Goal: Find specific page/section: Find specific page/section

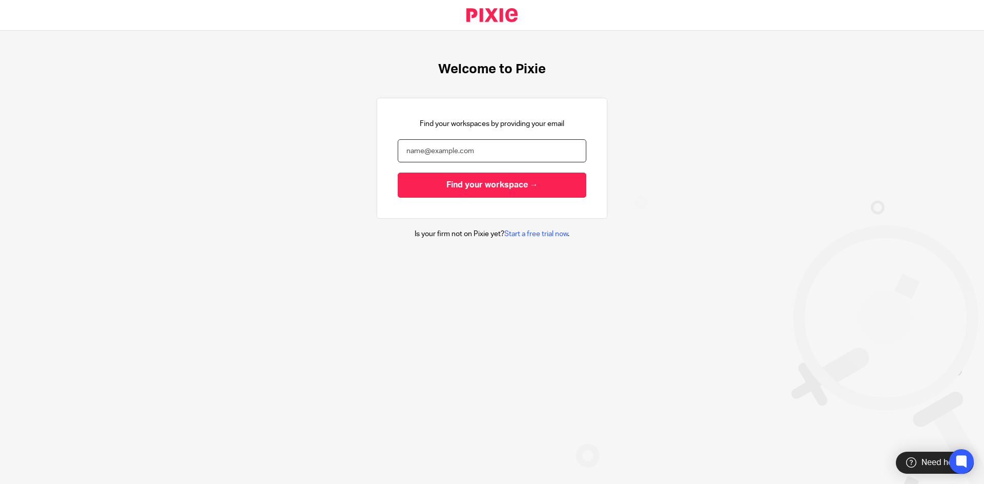
click at [487, 145] on input "email" at bounding box center [492, 150] width 189 height 23
type input "[EMAIL_ADDRESS][DOMAIN_NAME]"
click at [398, 173] on input "Find your workspace →" at bounding box center [492, 185] width 189 height 25
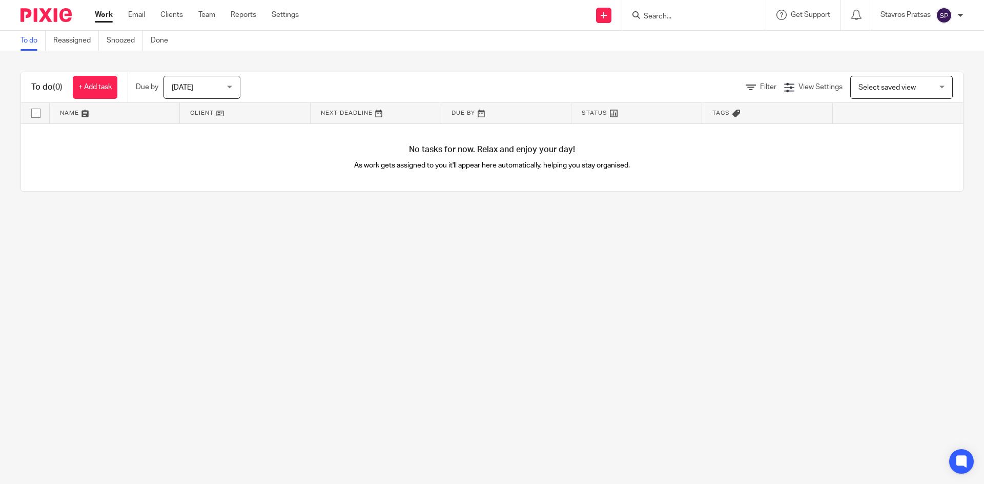
drag, startPoint x: 1, startPoint y: 111, endPoint x: 192, endPoint y: 379, distance: 329.1
click at [192, 379] on main "To do Reassigned Snoozed Done To do (0) + Add task Due by [DATE] [DATE] [DATE] …" at bounding box center [492, 242] width 984 height 484
click at [666, 18] on input "Search" at bounding box center [688, 16] width 92 height 9
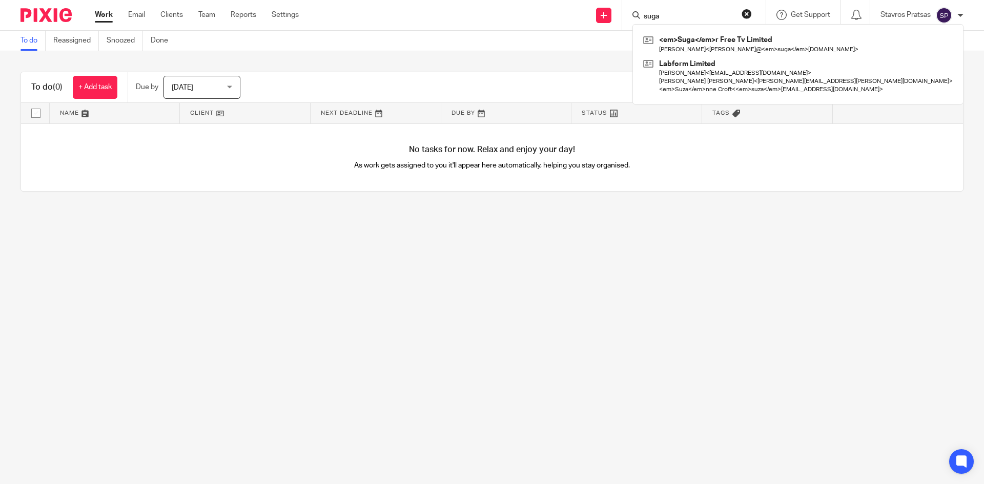
type input "sugar"
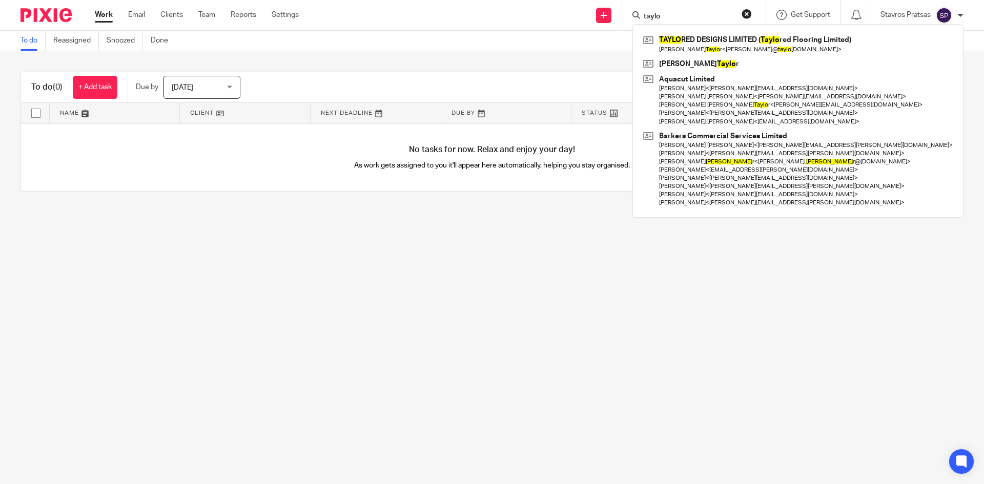
type input "taylo"
drag, startPoint x: 681, startPoint y: 14, endPoint x: 549, endPoint y: 17, distance: 132.7
click at [549, 17] on div "Send new email Create task Add client Request signature [PERSON_NAME] RED DESIG…" at bounding box center [649, 15] width 670 height 30
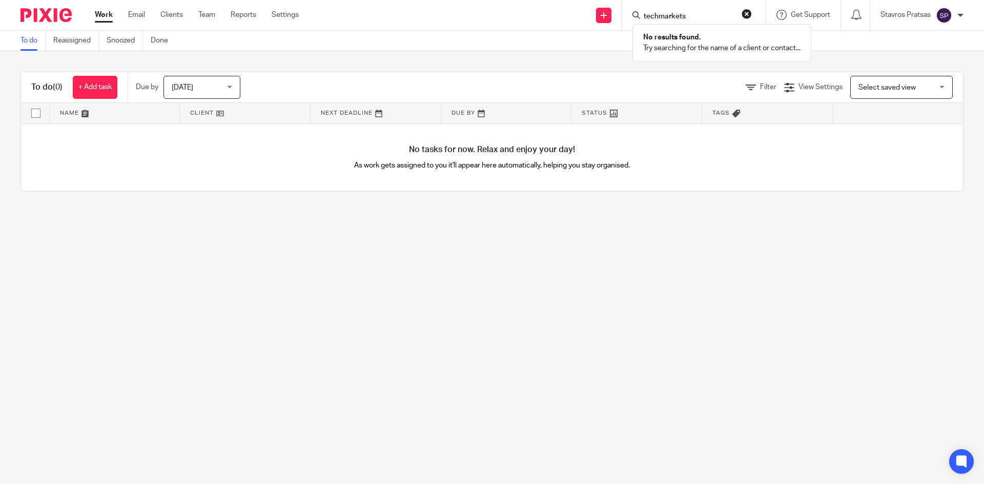
type input "techmarkets"
type input "tech"
type input "tee cake"
drag, startPoint x: 554, startPoint y: 13, endPoint x: 540, endPoint y: 10, distance: 14.2
click at [550, 12] on div "Send new email Create task Add client Request signature tee cake No results fou…" at bounding box center [649, 15] width 670 height 30
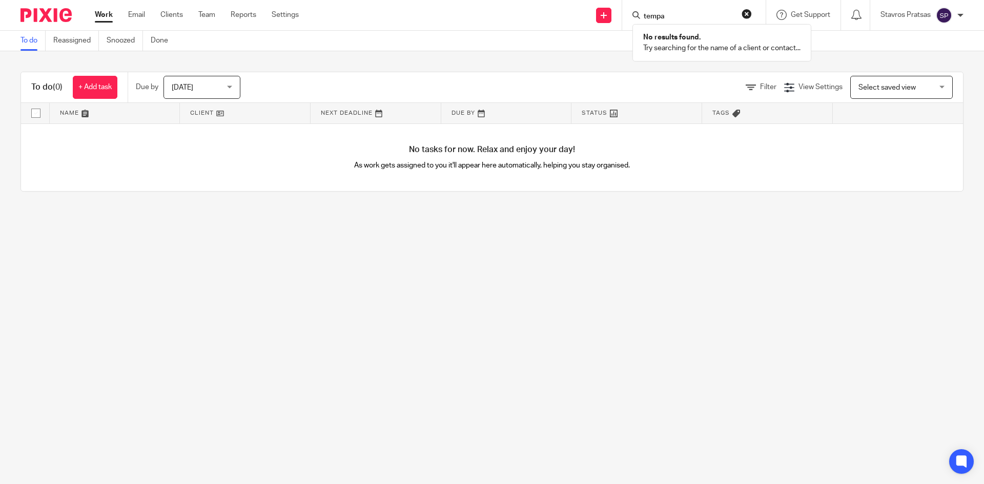
type input "tempa"
type input "security"
click at [703, 13] on input "Search" at bounding box center [688, 16] width 92 height 9
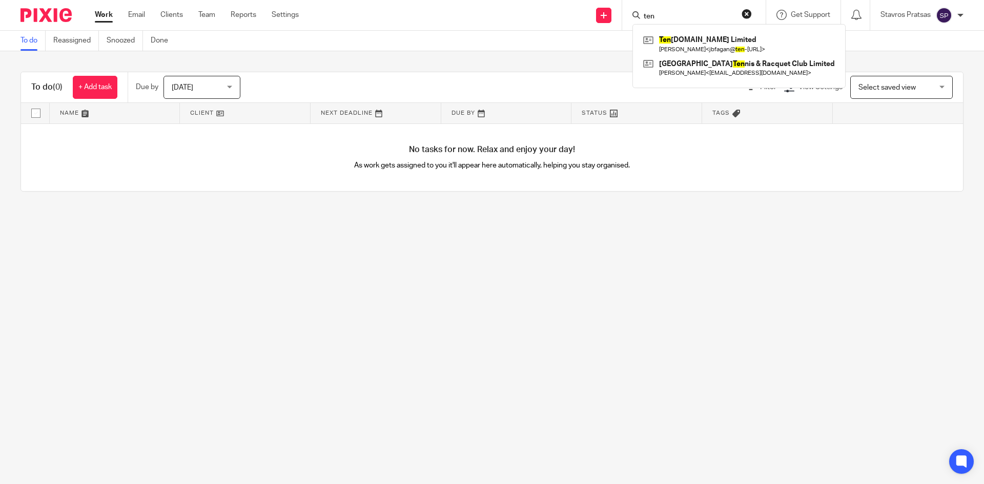
type input "ten"
drag, startPoint x: 670, startPoint y: 20, endPoint x: 509, endPoint y: 33, distance: 160.9
click at [521, 30] on div "Work Email Clients Team Reports Settings Work Email Clients Team Reports Settin…" at bounding box center [492, 15] width 984 height 31
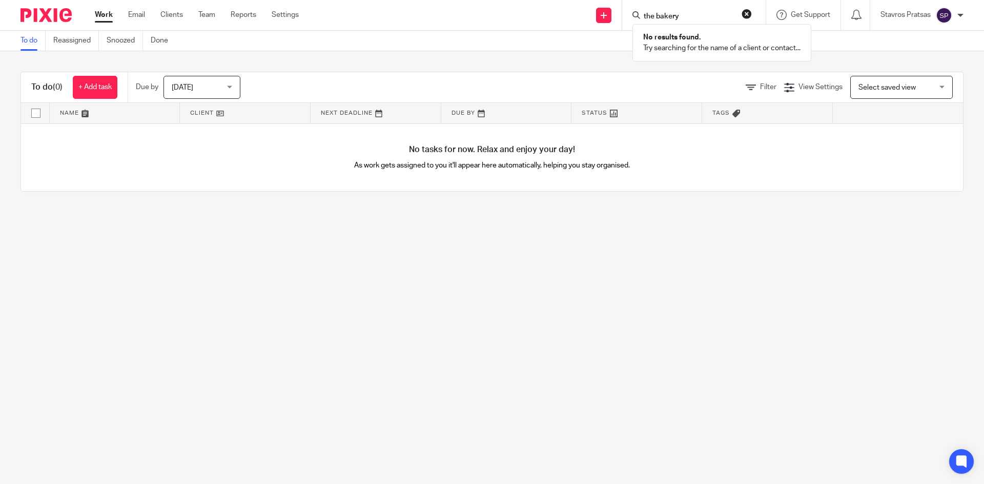
type input "the bakery"
drag, startPoint x: 638, startPoint y: 18, endPoint x: 595, endPoint y: 17, distance: 43.0
click at [597, 17] on div "Send new email Create task Add client Request signature the bakery No results f…" at bounding box center [649, 15] width 670 height 30
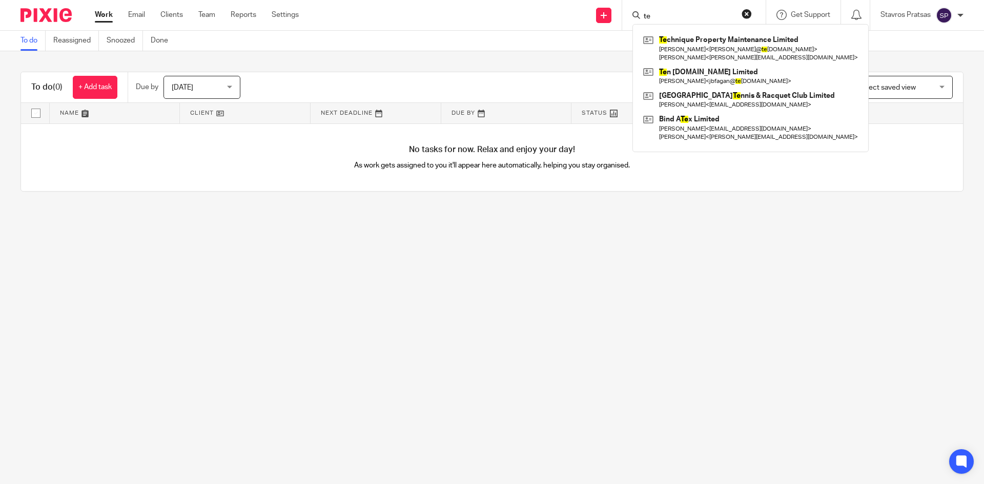
type input "ten"
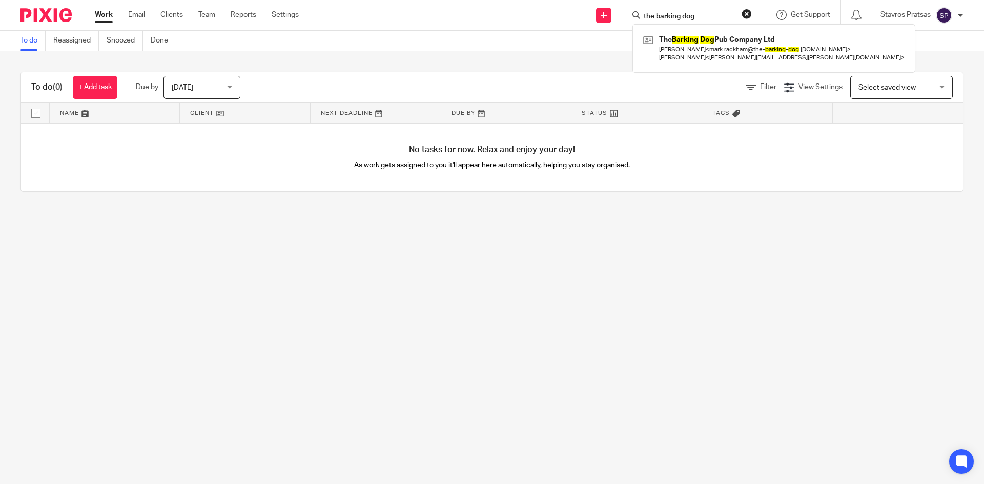
type input "the barking dog"
drag, startPoint x: 706, startPoint y: 16, endPoint x: 484, endPoint y: 16, distance: 222.4
click at [484, 16] on div "Send new email Create task Add client Request signature the barking dog The Bar…" at bounding box center [649, 15] width 670 height 30
type input "the [PERSON_NAME]"
drag, startPoint x: 654, startPoint y: 12, endPoint x: 575, endPoint y: 12, distance: 78.9
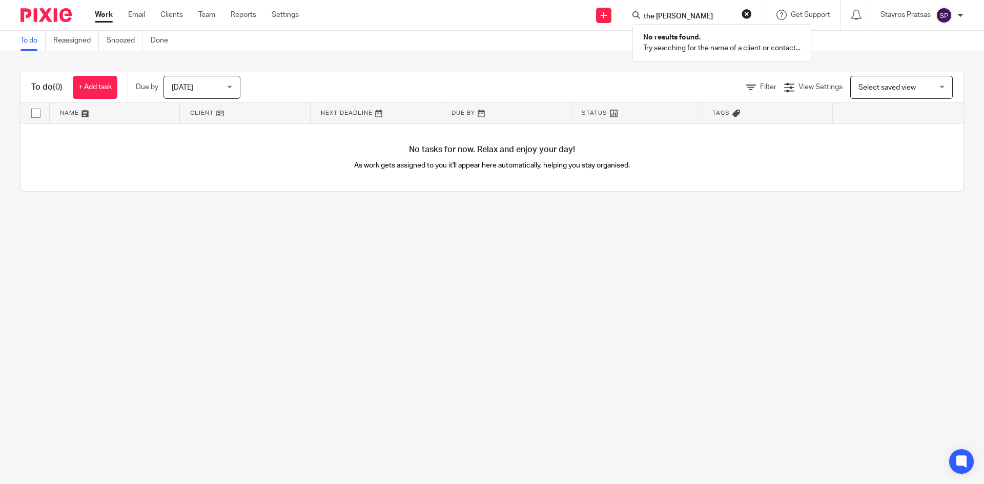
click at [577, 12] on div "Send new email Create task Add client Request signature the [PERSON_NAME] No re…" at bounding box center [649, 15] width 670 height 30
type input "the courtyard"
drag, startPoint x: 710, startPoint y: 16, endPoint x: 558, endPoint y: 22, distance: 152.3
click at [558, 22] on div "Send new email Create task Add client Request signature the courtyard No result…" at bounding box center [649, 15] width 670 height 30
type input "the original"
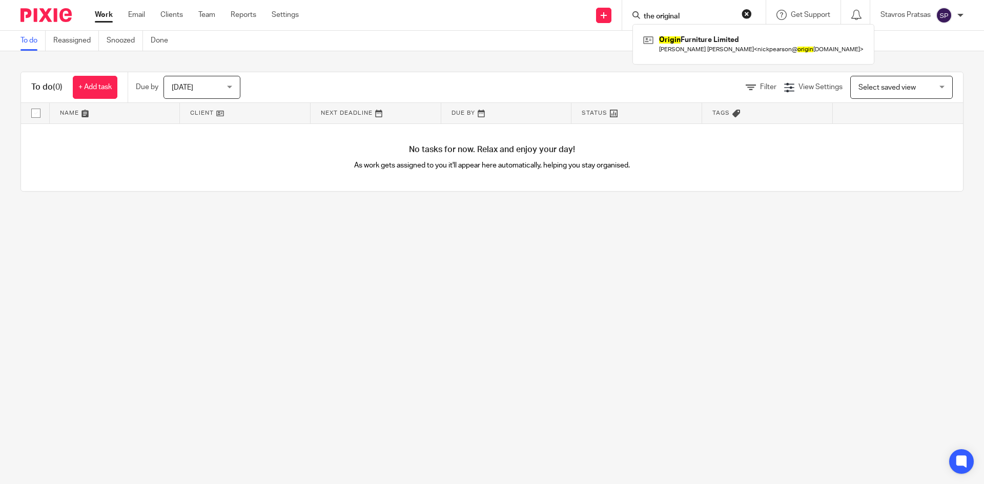
drag, startPoint x: 707, startPoint y: 14, endPoint x: 551, endPoint y: 15, distance: 156.3
click at [559, 17] on div "Send new email Create task Add client Request signature the original Origin Fur…" at bounding box center [649, 15] width 670 height 30
drag, startPoint x: 693, startPoint y: 14, endPoint x: 657, endPoint y: 12, distance: 35.9
click at [657, 12] on input "the print com" at bounding box center [688, 16] width 92 height 9
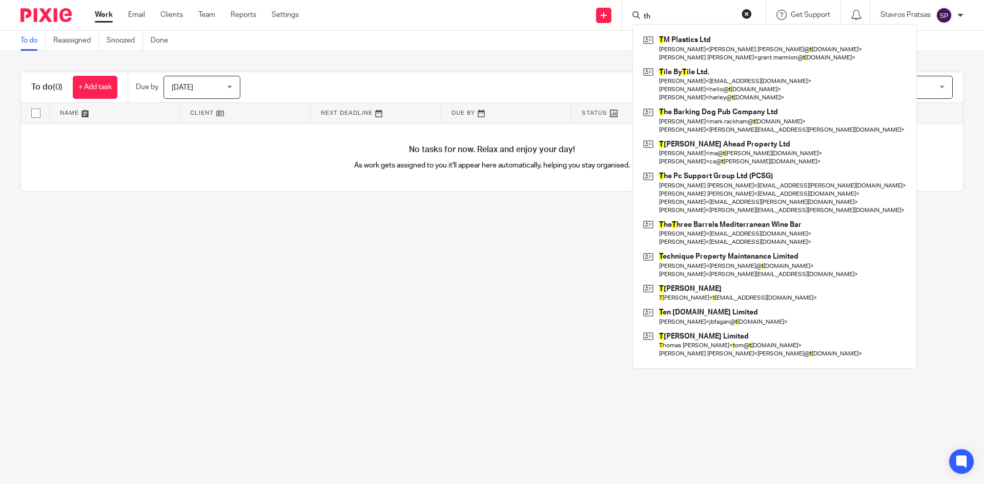
type input "t"
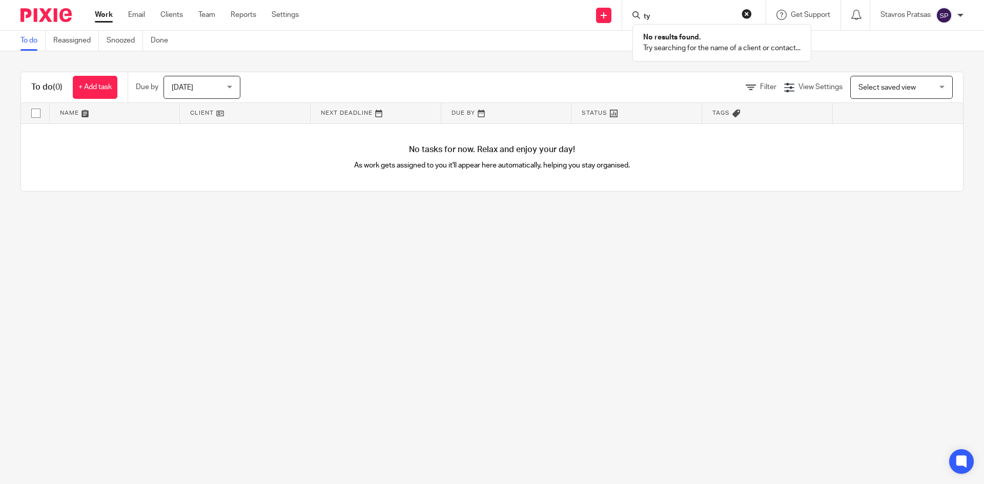
type input "t"
type input "the typing"
drag, startPoint x: 686, startPoint y: 15, endPoint x: 577, endPoint y: 19, distance: 108.2
click at [582, 18] on div "Send new email Create task Add client Request signature the typing No results f…" at bounding box center [649, 15] width 670 height 30
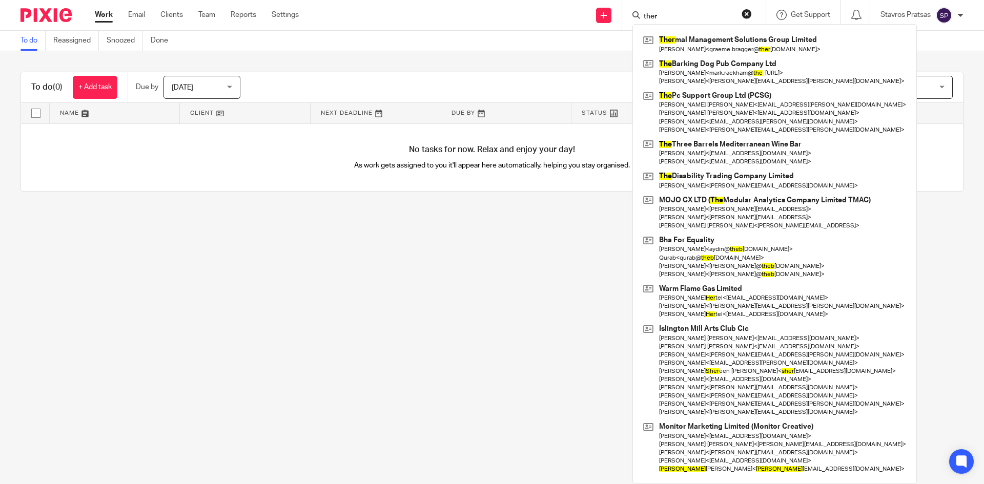
type input "ther"
drag, startPoint x: 696, startPoint y: 12, endPoint x: 441, endPoint y: 22, distance: 255.8
click at [442, 22] on div "Send new email Create task Add client Request signature ther Ther mal Managemen…" at bounding box center [649, 15] width 670 height 30
type input "ther"
drag, startPoint x: 666, startPoint y: 13, endPoint x: 583, endPoint y: 11, distance: 83.0
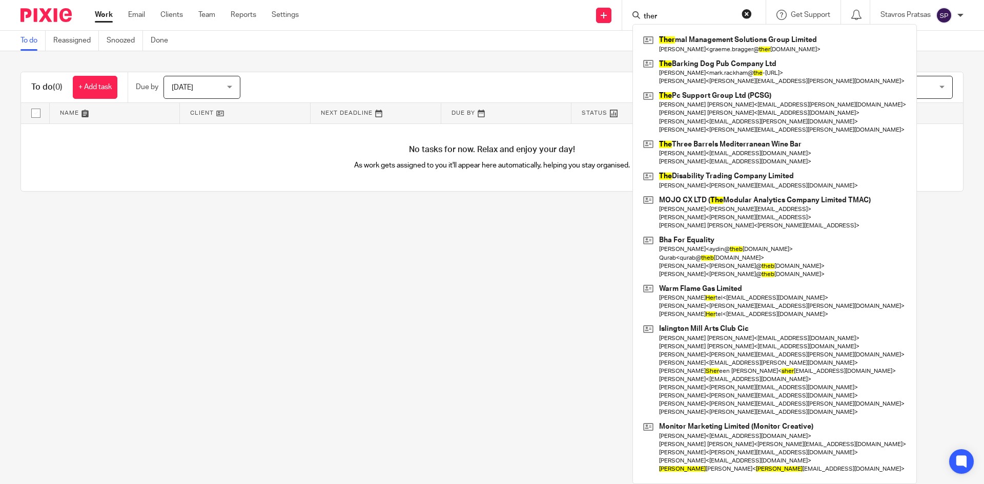
click at [607, 11] on div "Send new email Create task Add client Request signature ther Ther mal Managemen…" at bounding box center [649, 15] width 670 height 30
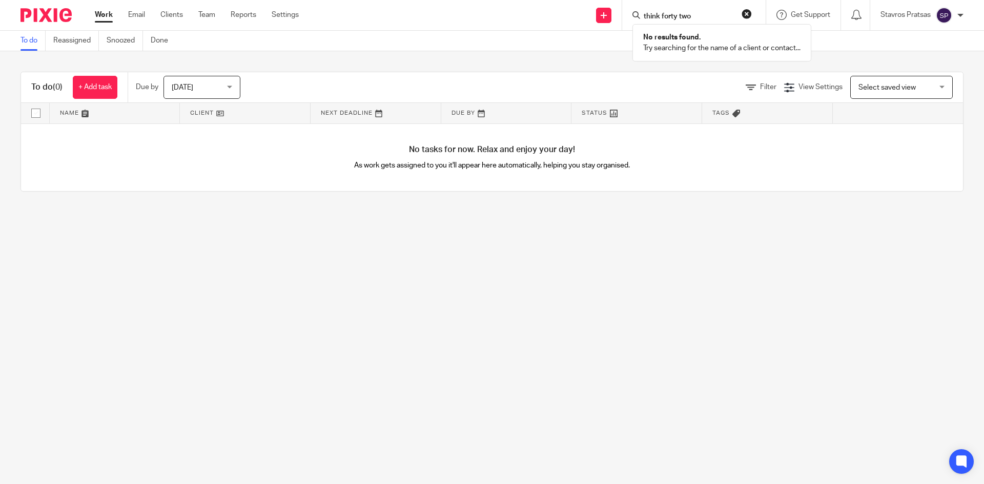
drag, startPoint x: 643, startPoint y: 18, endPoint x: 661, endPoint y: 19, distance: 17.4
click at [661, 19] on input "think forty two" at bounding box center [688, 16] width 92 height 9
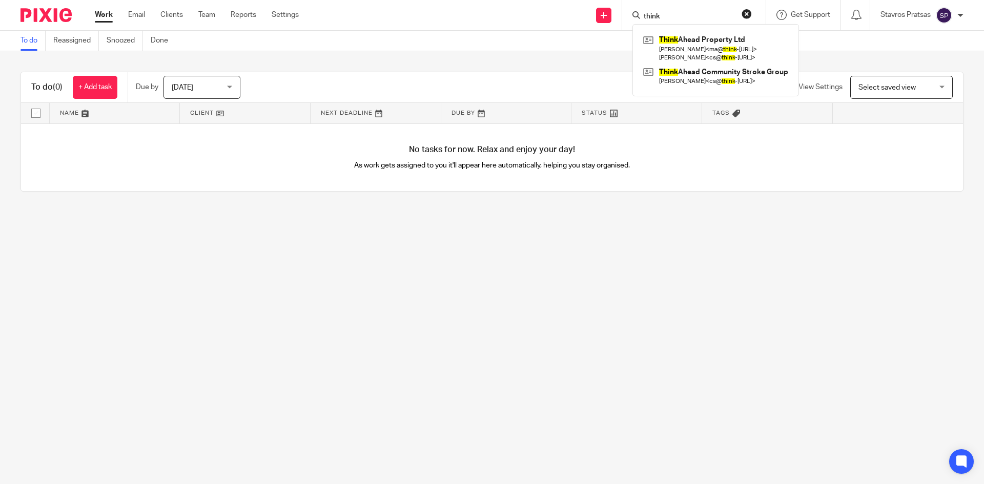
type input "think"
drag, startPoint x: 671, startPoint y: 18, endPoint x: 588, endPoint y: 7, distance: 83.7
click at [588, 8] on div "Send new email Create task Add client Request signature think Think Ahead Prope…" at bounding box center [649, 15] width 670 height 30
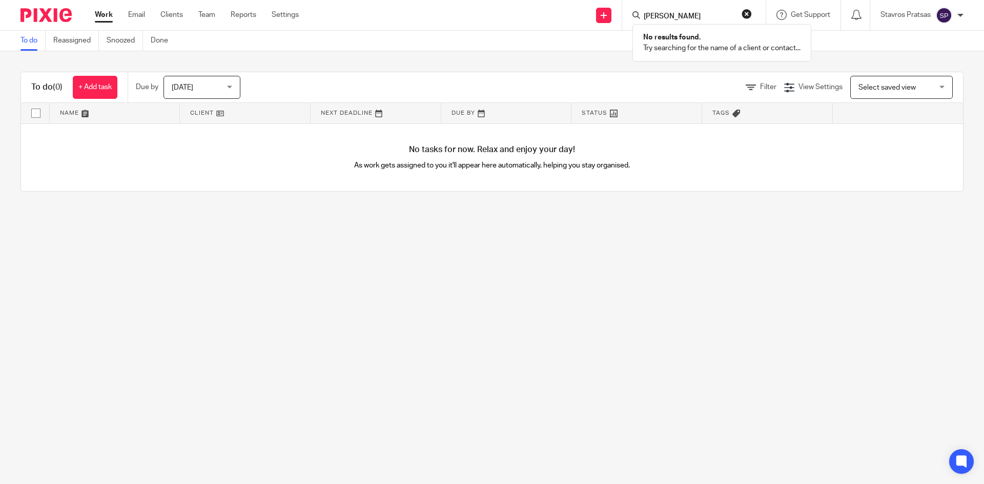
type input "[PERSON_NAME]"
drag, startPoint x: 648, startPoint y: 20, endPoint x: 547, endPoint y: 8, distance: 101.7
click at [560, 14] on div "Send new email Create task Add client Request signature [PERSON_NAME] No result…" at bounding box center [649, 15] width 670 height 30
drag, startPoint x: 678, startPoint y: 10, endPoint x: 671, endPoint y: 10, distance: 7.7
click at [671, 10] on form "three" at bounding box center [696, 15] width 109 height 13
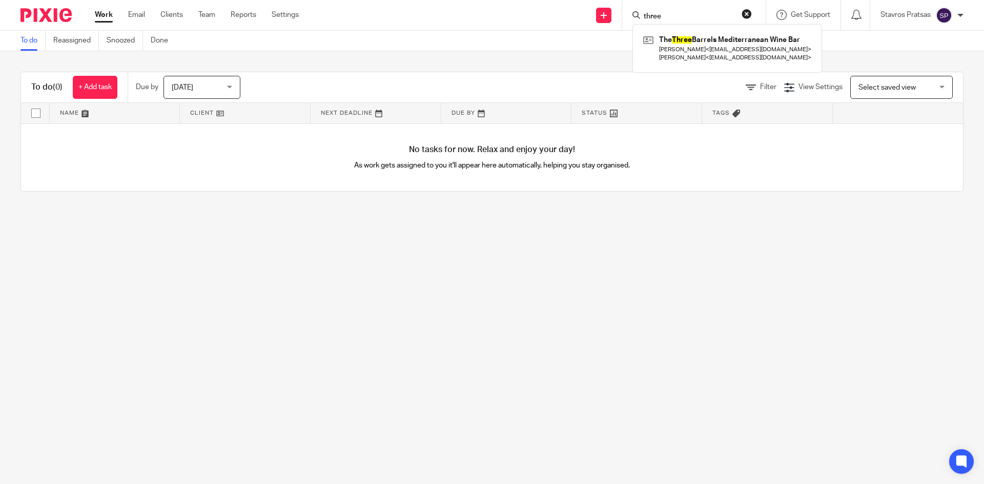
drag, startPoint x: 664, startPoint y: 17, endPoint x: 627, endPoint y: 15, distance: 37.5
click at [627, 15] on div "three The Three Barrels Mediterranean Wine Bar [PERSON_NAME] < [EMAIL_ADDRESS][…" at bounding box center [693, 15] width 143 height 30
type input "[URL]"
drag, startPoint x: 685, startPoint y: 16, endPoint x: 245, endPoint y: 5, distance: 440.2
click at [271, 12] on div "Work Email Clients Team Reports Settings Work Email Clients Team Reports Settin…" at bounding box center [492, 15] width 984 height 31
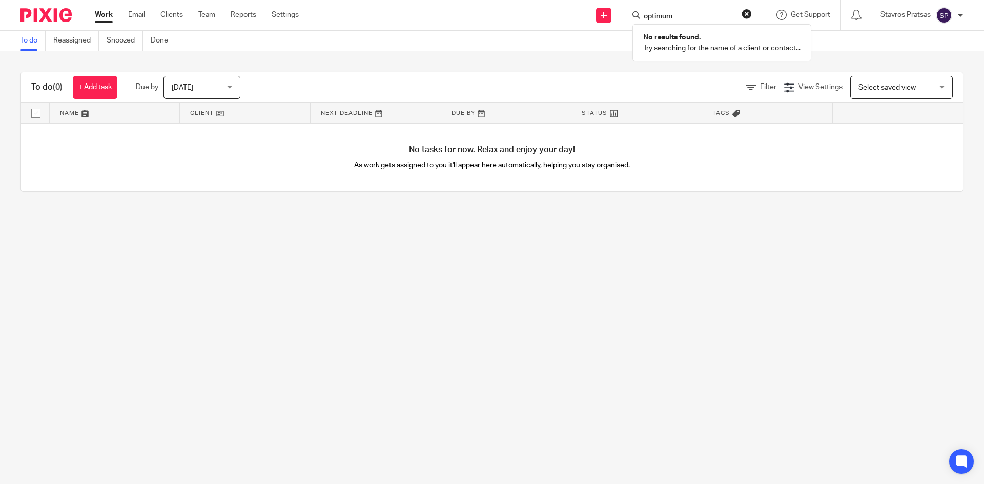
type input "optimum"
drag, startPoint x: 702, startPoint y: 15, endPoint x: 305, endPoint y: 16, distance: 397.1
click at [324, 15] on div "Send new email Create task Add client Request signature optimum No results foun…" at bounding box center [649, 15] width 670 height 30
type input "IORO"
drag, startPoint x: 672, startPoint y: 11, endPoint x: 663, endPoint y: 11, distance: 8.7
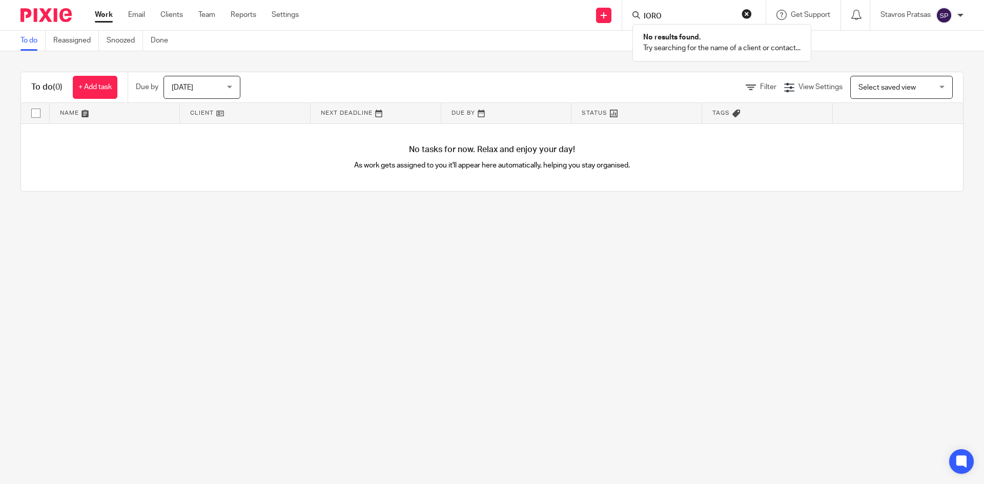
click at [663, 11] on form "IORO" at bounding box center [696, 15] width 109 height 13
drag, startPoint x: 679, startPoint y: 20, endPoint x: 588, endPoint y: 35, distance: 92.3
click at [618, 26] on div "Send new email Create task Add client Request signature IORO No results found. …" at bounding box center [649, 15] width 670 height 30
type input "timb"
drag, startPoint x: 694, startPoint y: 13, endPoint x: 619, endPoint y: 31, distance: 77.4
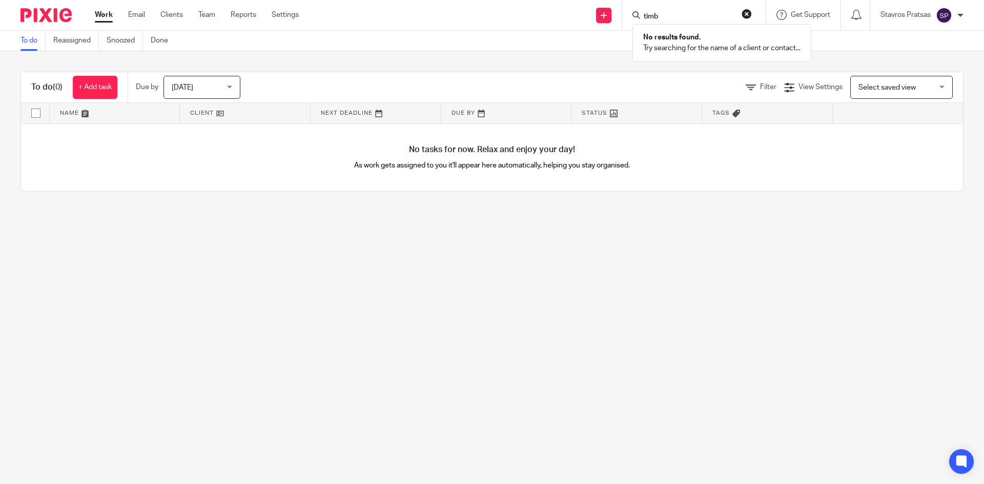
click at [621, 31] on body "Work Email Clients Team Reports Settings Work Email Clients Team Reports Settin…" at bounding box center [492, 242] width 984 height 484
type input "timer train"
drag, startPoint x: 686, startPoint y: 16, endPoint x: 457, endPoint y: 18, distance: 228.5
click at [482, 18] on div "Send new email Create task Add client Request signature timer train No results …" at bounding box center [649, 15] width 670 height 30
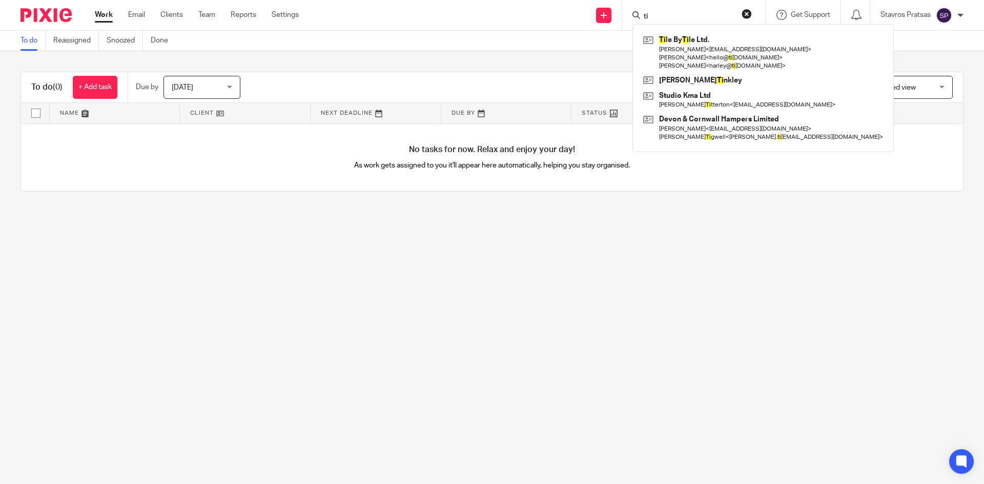
type input "t"
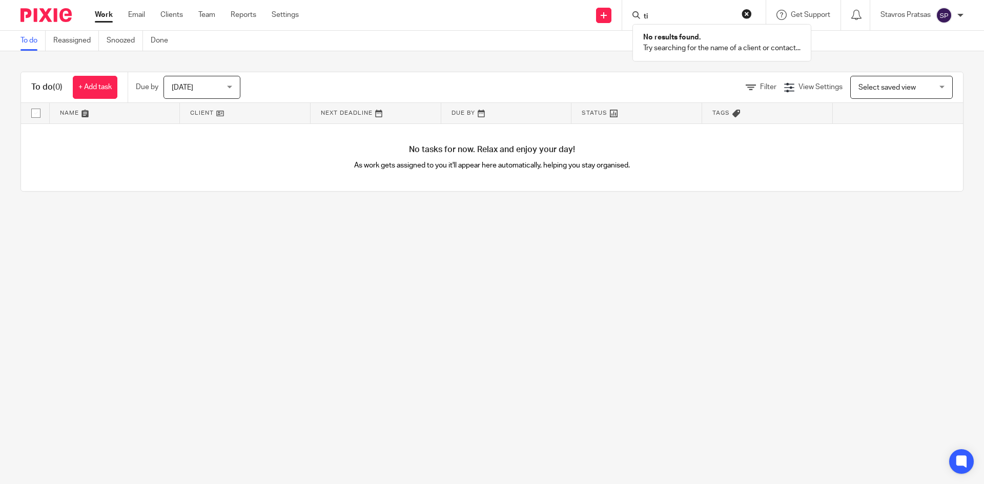
type input "t"
type input "tisso"
drag, startPoint x: 661, startPoint y: 14, endPoint x: 545, endPoint y: 1, distance: 117.5
click at [574, 3] on div "Send new email Create task Add client Request signature tisso No results found.…" at bounding box center [649, 15] width 670 height 30
type input "tm p"
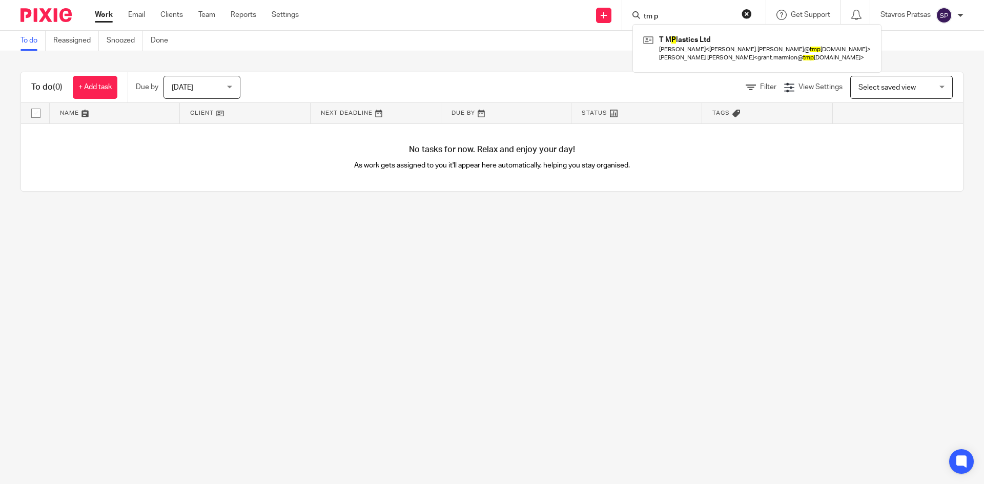
drag, startPoint x: 651, startPoint y: 13, endPoint x: 550, endPoint y: 17, distance: 101.0
click at [550, 17] on div "Send new email Create task Add client Request signature tm p T M P lastics Ltd …" at bounding box center [649, 15] width 670 height 30
type input "[DATE]"
type input "[DATE] tech"
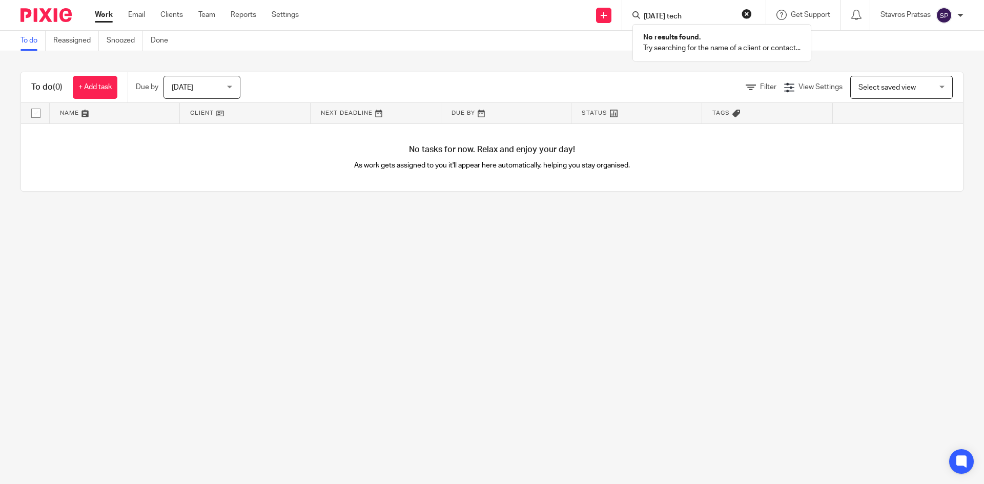
drag, startPoint x: 687, startPoint y: 19, endPoint x: 527, endPoint y: 41, distance: 161.4
click at [534, 42] on body "Work Email Clients Team Reports Settings Work Email Clients Team Reports Settin…" at bounding box center [492, 242] width 984 height 484
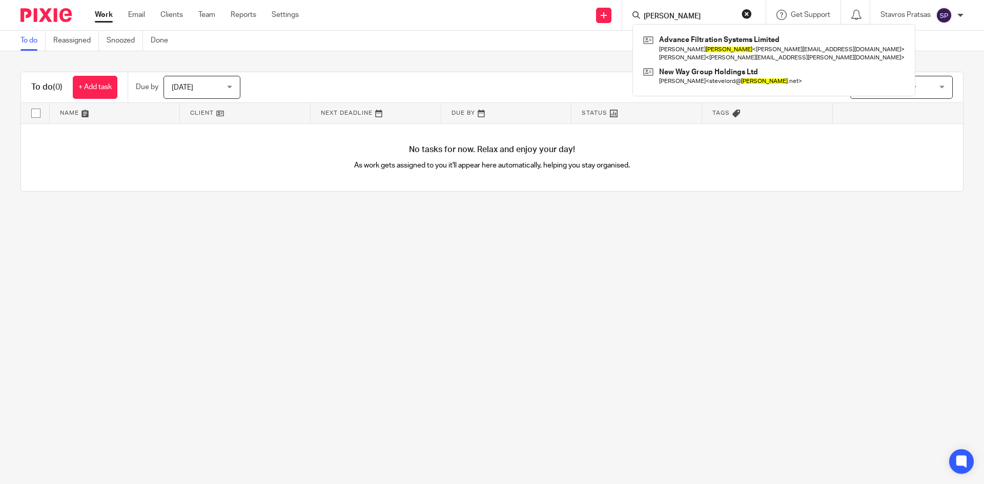
type input "[PERSON_NAME]"
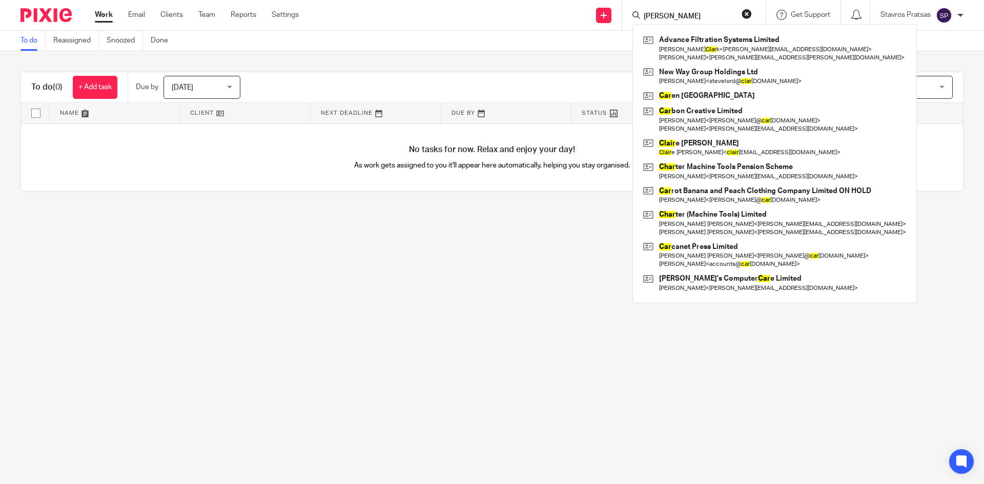
type input "[PERSON_NAME]"
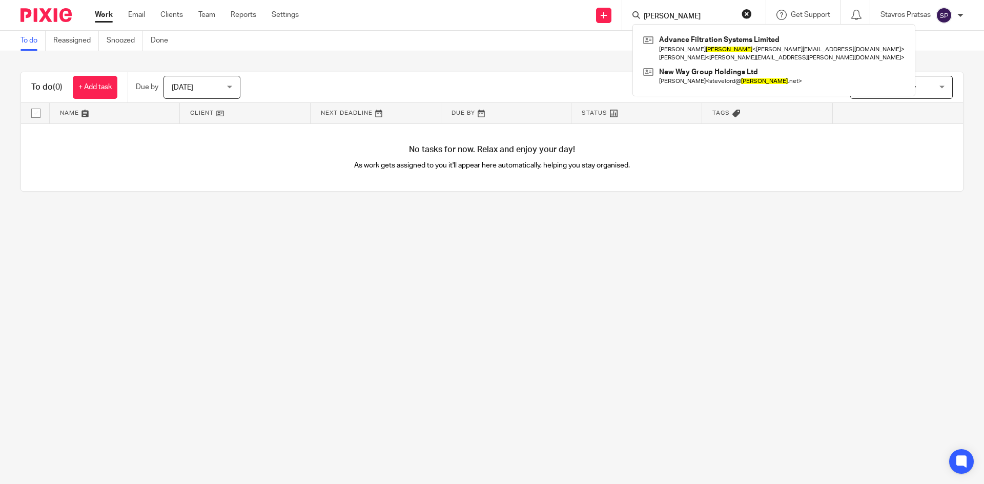
drag, startPoint x: 681, startPoint y: 17, endPoint x: 593, endPoint y: 10, distance: 88.4
click at [595, 11] on div "Send new email Create task Add client Request signature [PERSON_NAME] Advance F…" at bounding box center [649, 15] width 670 height 30
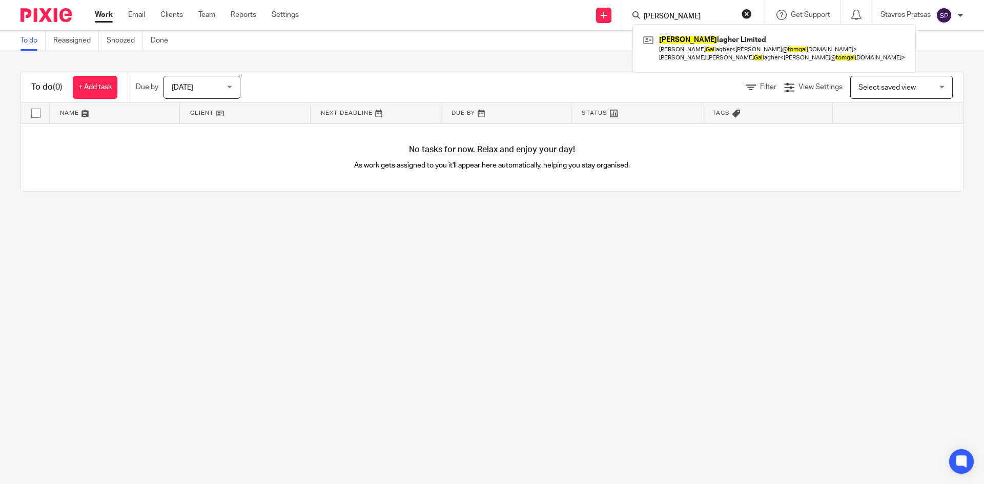
type input "[PERSON_NAME]"
drag, startPoint x: 678, startPoint y: 16, endPoint x: 485, endPoint y: 31, distance: 194.3
click at [487, 32] on body "Work Email Clients Team Reports Settings Work Email Clients Team Reports Settin…" at bounding box center [492, 242] width 984 height 484
type input "uk fire main"
drag, startPoint x: 691, startPoint y: 13, endPoint x: 416, endPoint y: 29, distance: 276.1
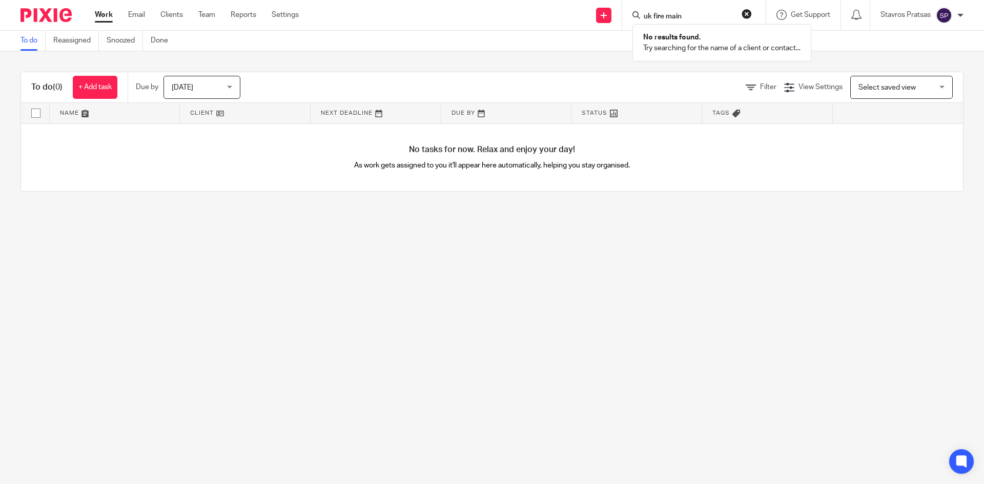
click at [428, 31] on body "Work Email Clients Team Reports Settings Work Email Clients Team Reports Settin…" at bounding box center [492, 242] width 984 height 484
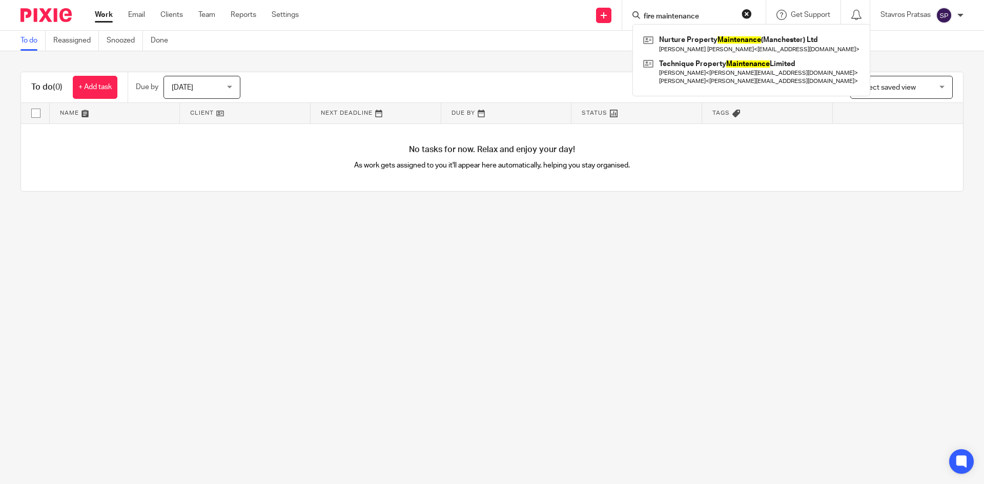
click at [642, 12] on input "fire maintenance" at bounding box center [688, 16] width 92 height 9
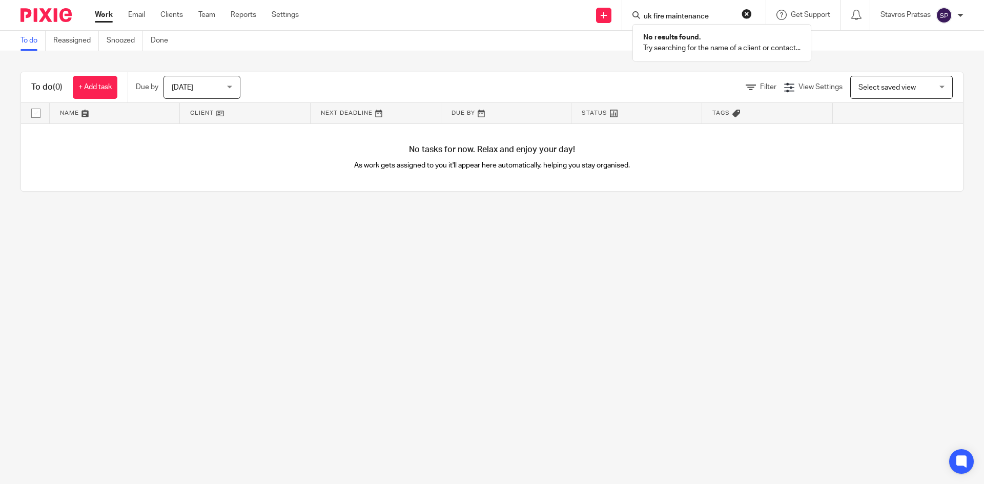
click at [726, 10] on form "uk fire maintenance" at bounding box center [696, 15] width 109 height 13
click at [716, 13] on input "uk fire maintenance" at bounding box center [688, 16] width 92 height 9
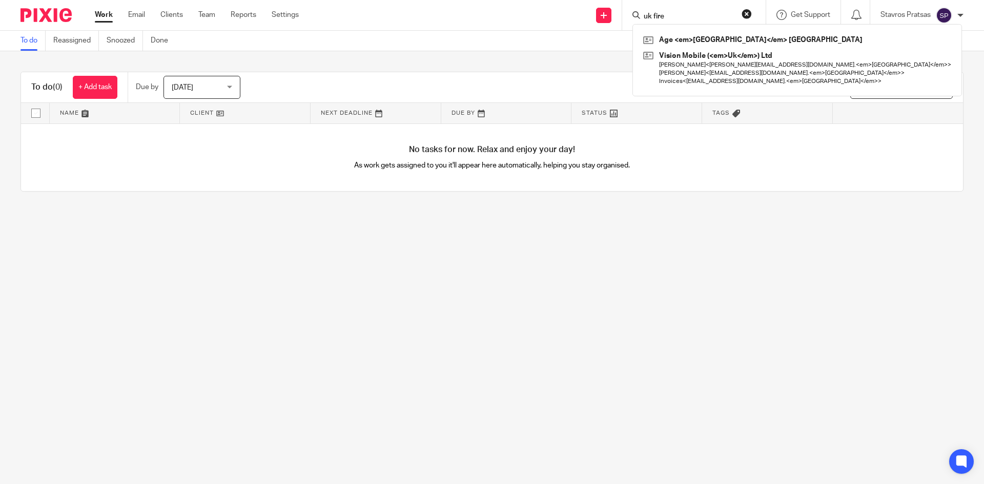
type input "uk"
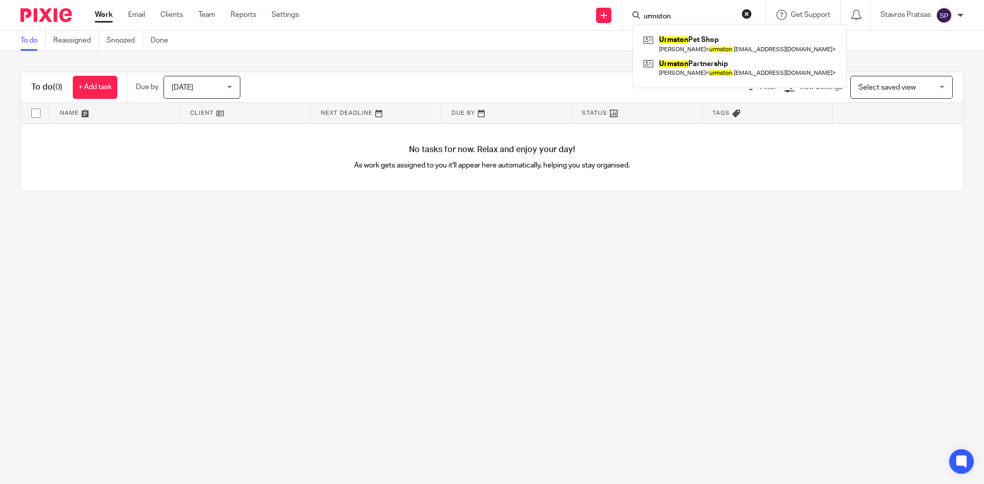
type input "urmston"
drag, startPoint x: 684, startPoint y: 15, endPoint x: 547, endPoint y: 23, distance: 137.5
click at [548, 23] on div "Send new email Create task Add client Request signature [PERSON_NAME] Pet Shop …" at bounding box center [649, 15] width 670 height 30
type input "vintage"
drag, startPoint x: 677, startPoint y: 14, endPoint x: 557, endPoint y: 24, distance: 120.2
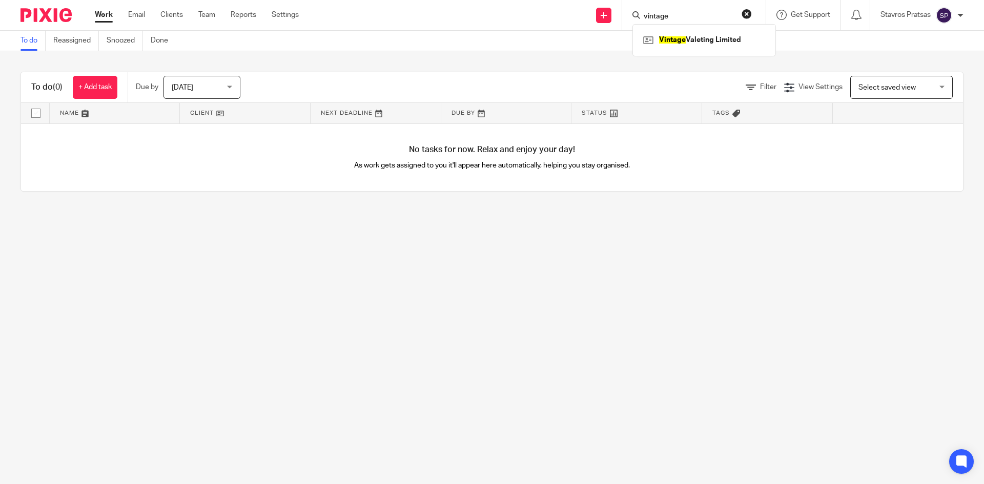
click at [558, 24] on div "Send new email Create task Add client Request signature vintage Vintage Valetin…" at bounding box center [649, 15] width 670 height 30
type input "vision telec"
drag, startPoint x: 697, startPoint y: 13, endPoint x: 602, endPoint y: 26, distance: 95.7
click at [606, 25] on div "Send new email Create task Add client Request signature vision telec Vision Mob…" at bounding box center [649, 15] width 670 height 30
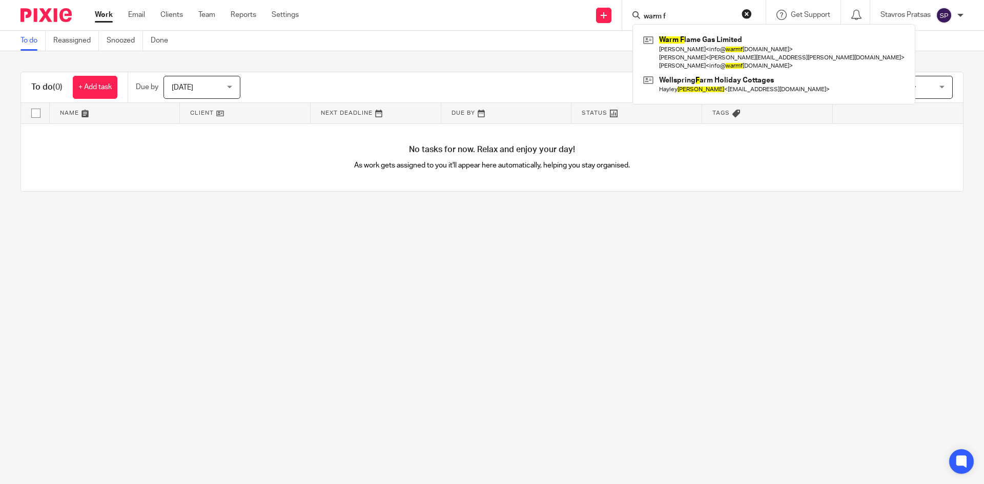
type input "warm f"
drag, startPoint x: 673, startPoint y: 15, endPoint x: 602, endPoint y: 15, distance: 71.2
click at [603, 15] on div "Send new email Create task Add client Request signature warm f Warm F lame Gas …" at bounding box center [649, 15] width 670 height 30
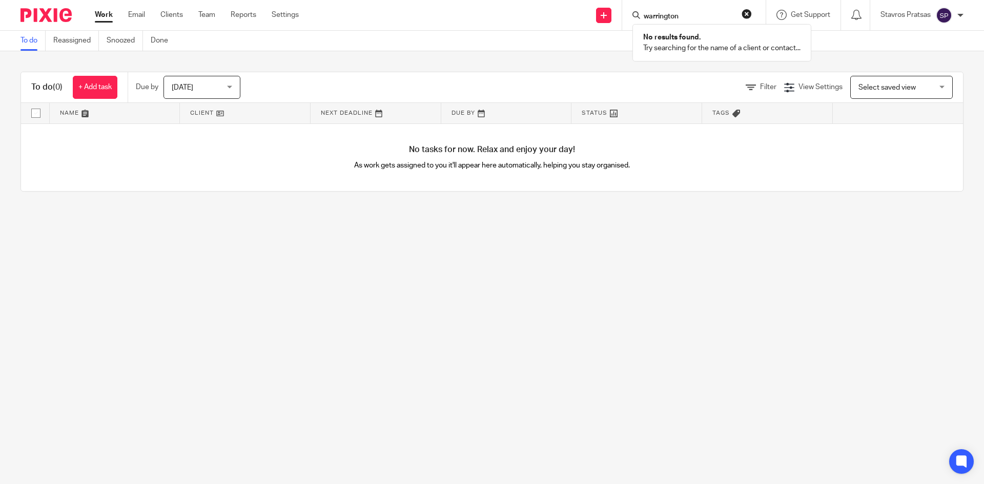
type input "warrington"
drag, startPoint x: 698, startPoint y: 13, endPoint x: 524, endPoint y: 9, distance: 174.2
click at [524, 13] on div "Send new email Create task Add client Request signature warrington No results f…" at bounding box center [649, 15] width 670 height 30
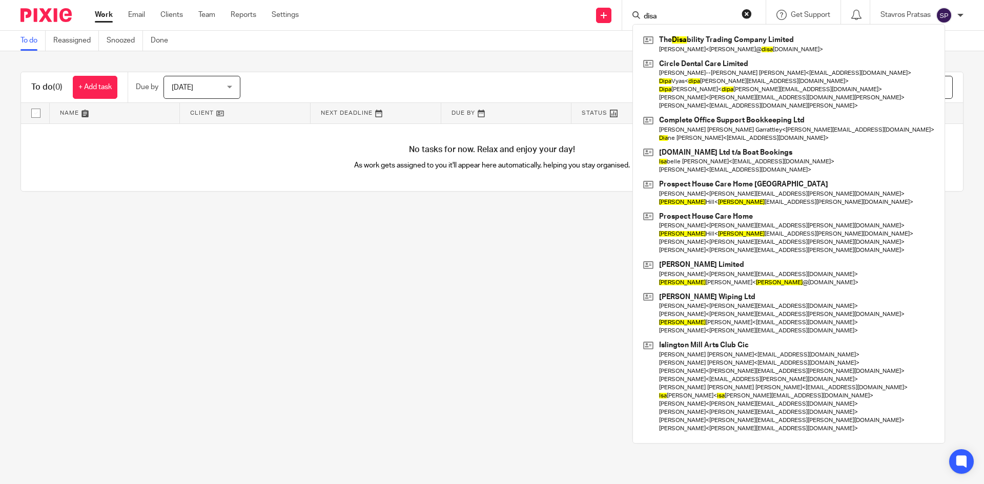
type input "disa"
drag, startPoint x: 672, startPoint y: 17, endPoint x: 626, endPoint y: 17, distance: 46.1
click at [626, 17] on div "disa The Disa bility Trading Company Limited [PERSON_NAME] < [PERSON_NAME]@ dis…" at bounding box center [693, 15] width 143 height 30
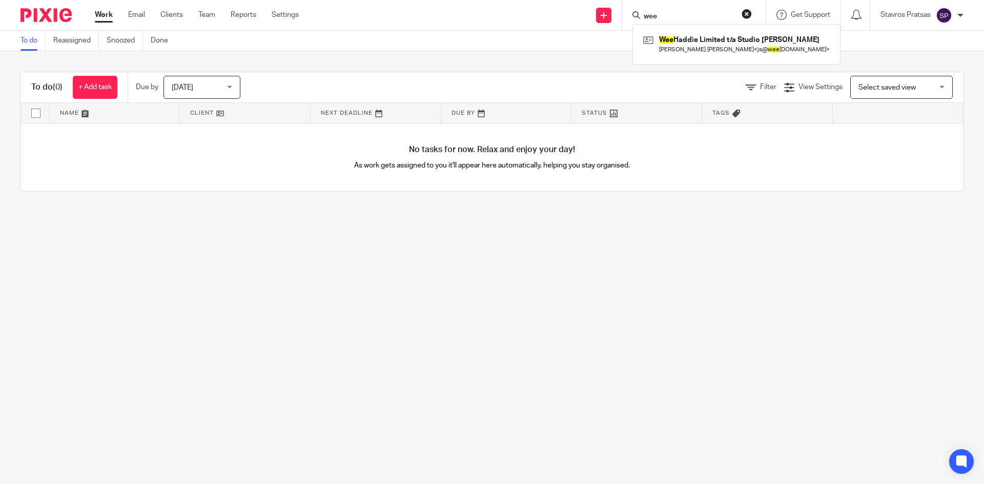
type input "wee"
drag, startPoint x: 661, startPoint y: 16, endPoint x: 538, endPoint y: 30, distance: 124.2
click at [539, 30] on div "Send new email Create task Add client Request signature wee Wee Haddie Limited …" at bounding box center [649, 15] width 670 height 30
type input "wellsp"
drag, startPoint x: 698, startPoint y: 16, endPoint x: 568, endPoint y: 24, distance: 130.4
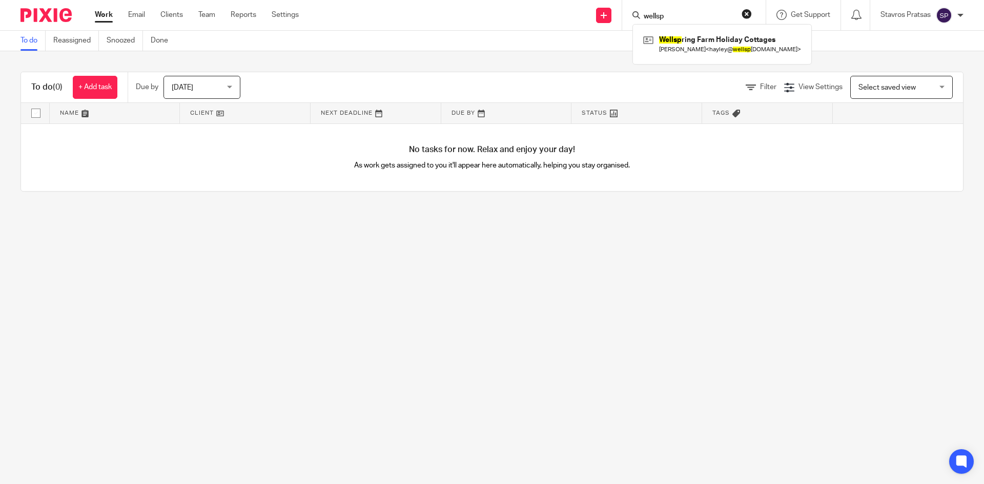
click at [570, 24] on div "Send new email Create task Add client Request signature [GEOGRAPHIC_DATA] Holid…" at bounding box center [649, 15] width 670 height 30
type input "[PERSON_NAME]"
type input "wheatl"
type input "plastics"
type input "[PERSON_NAME]"
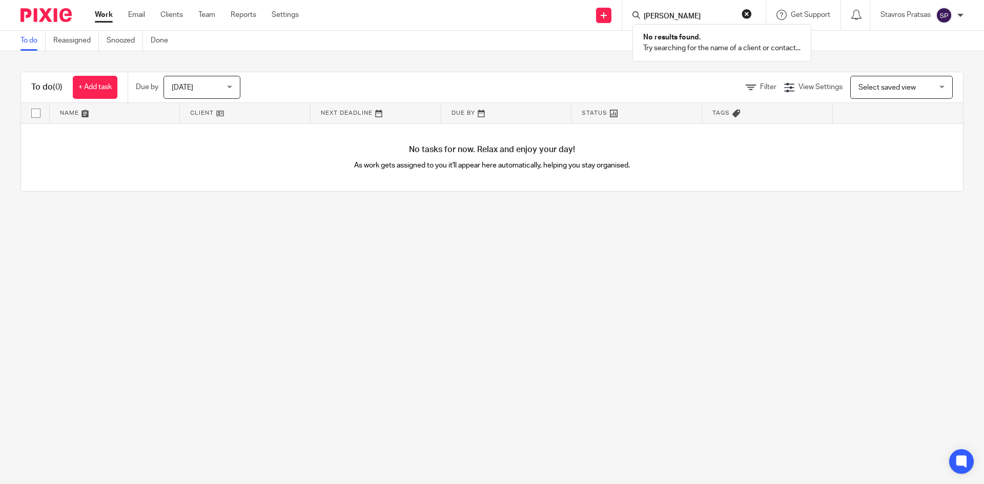
drag, startPoint x: 679, startPoint y: 17, endPoint x: 584, endPoint y: 18, distance: 94.8
click at [585, 18] on div "Send new email Create task Add client Request signature [PERSON_NAME] No result…" at bounding box center [649, 15] width 670 height 30
type input "e"
type input "w"
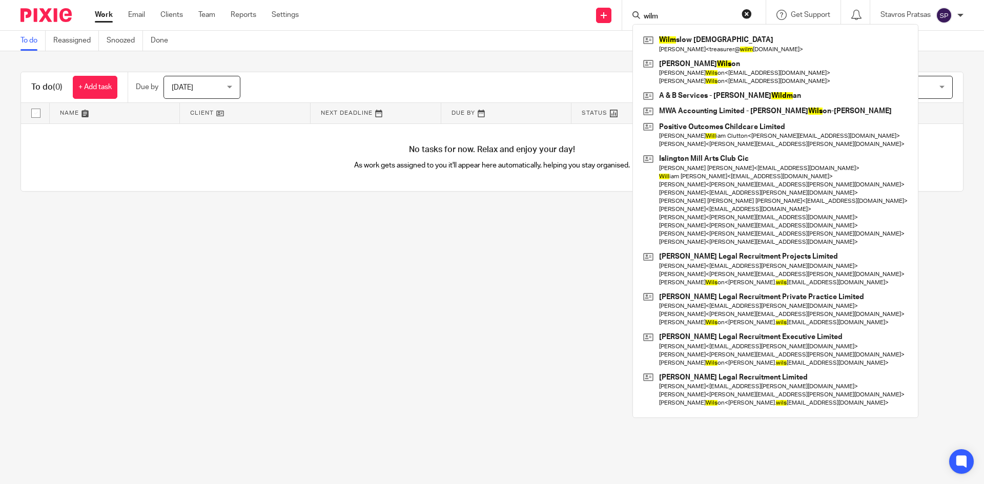
type input "wilm"
drag, startPoint x: 684, startPoint y: 15, endPoint x: 458, endPoint y: 13, distance: 226.5
click at [459, 16] on div "Send new email Create task Add client Request signature [PERSON_NAME] slow [DEM…" at bounding box center [649, 15] width 670 height 30
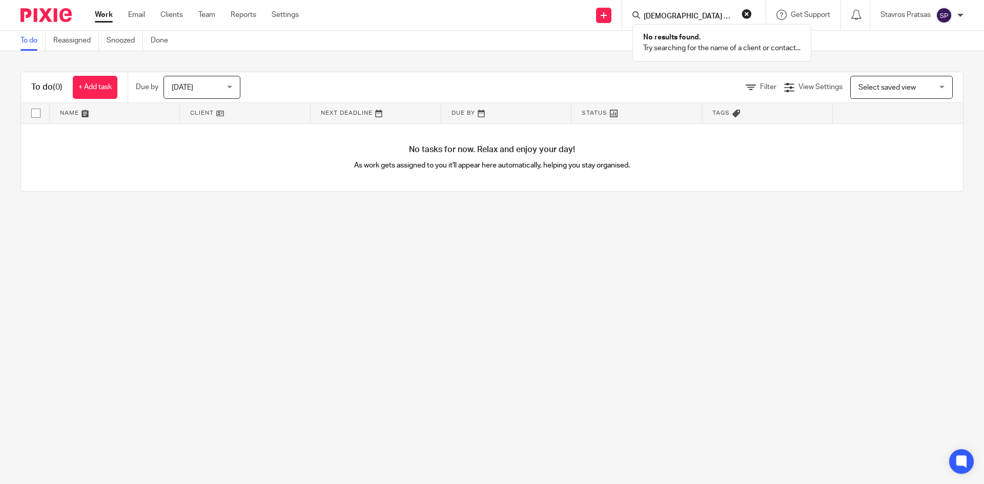
type input "[DEMOGRAPHIC_DATA]"
type input "[DEMOGRAPHIC_DATA] global"
drag, startPoint x: 710, startPoint y: 15, endPoint x: 501, endPoint y: 33, distance: 210.3
click at [521, 39] on body "Work Email Clients Team Reports Settings Work Email Clients Team Reports Settin…" at bounding box center [492, 242] width 984 height 484
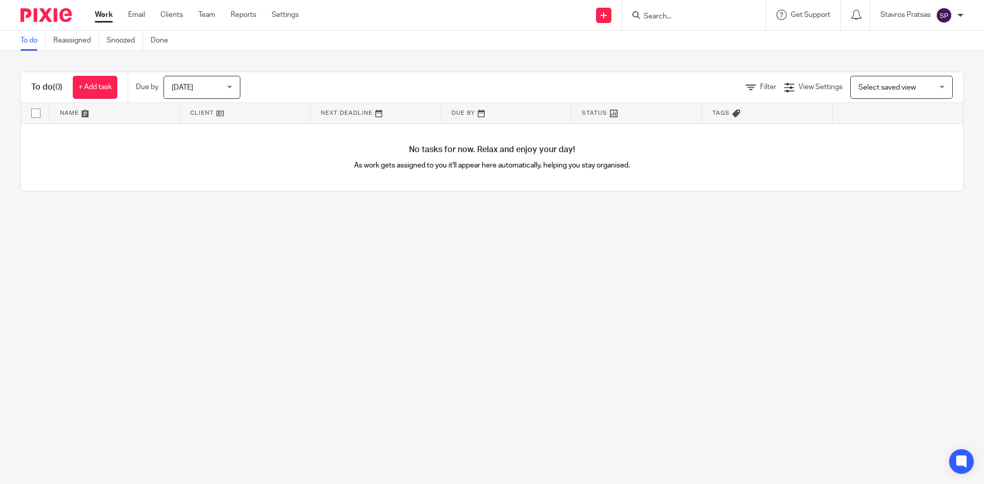
type input "c"
drag, startPoint x: 695, startPoint y: 13, endPoint x: 603, endPoint y: 26, distance: 93.0
click at [649, 19] on input "xero certi" at bounding box center [688, 16] width 92 height 9
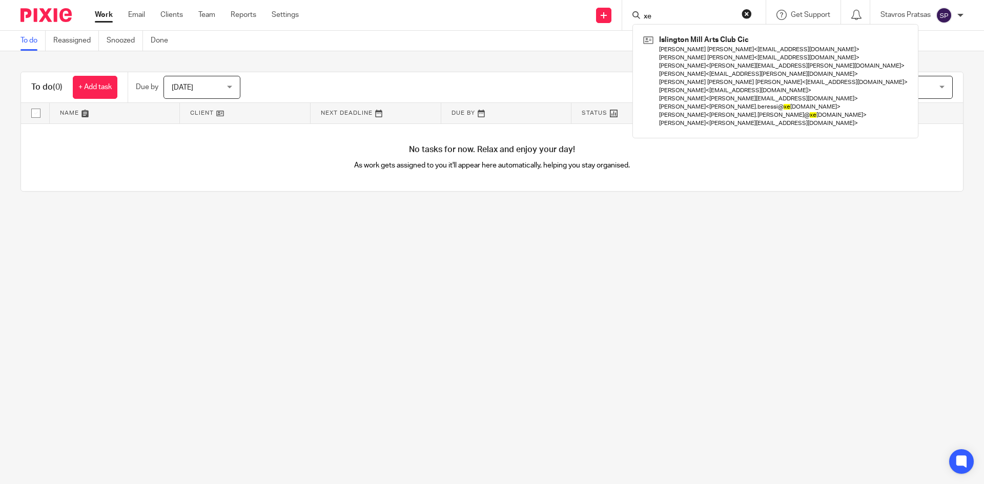
type input "x"
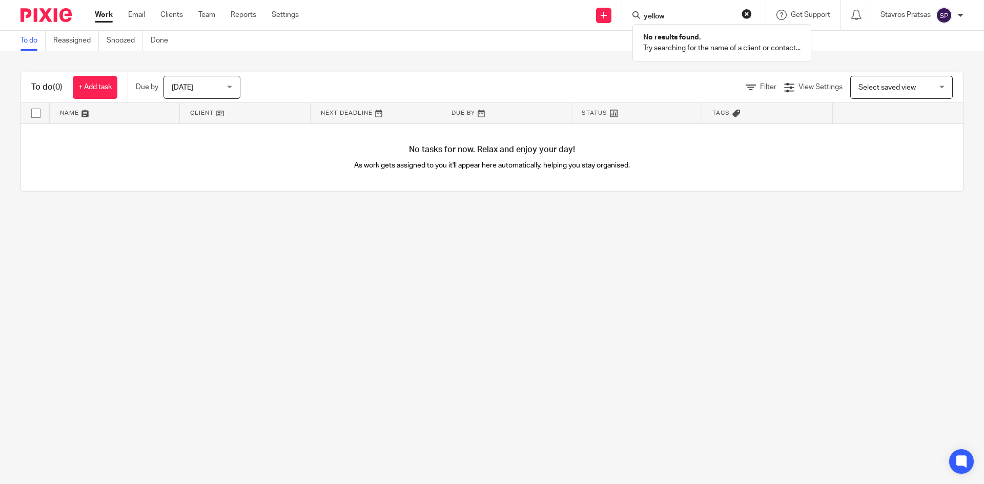
type input "yellow"
type input "nurs"
type input "yellow door"
drag, startPoint x: 691, startPoint y: 18, endPoint x: 381, endPoint y: 5, distance: 310.3
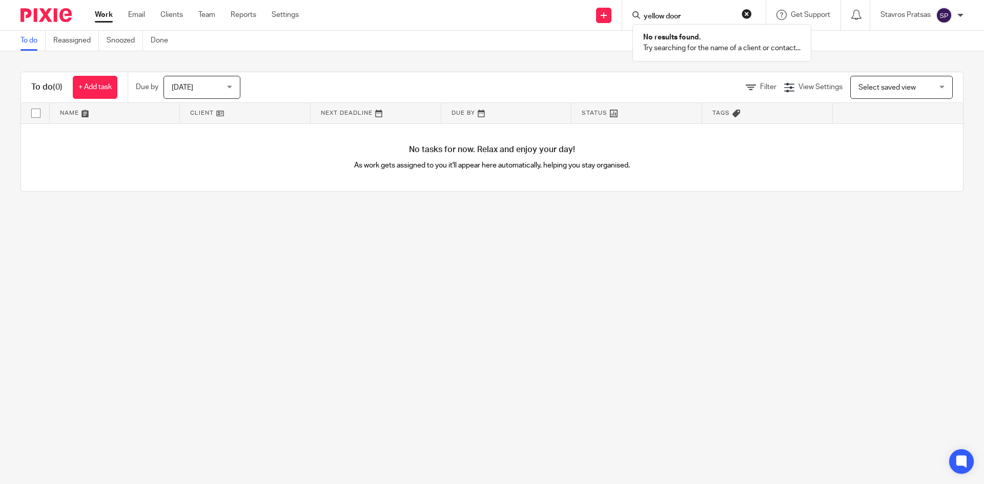
click at [381, 5] on div "Send new email Create task Add client Request signature yellow door No results …" at bounding box center [649, 15] width 670 height 30
type input "z"
type input "yellow door nu"
drag, startPoint x: 708, startPoint y: 19, endPoint x: 465, endPoint y: 14, distance: 243.4
click at [470, 18] on div "Send new email Create task Add client Request signature yellow door nu No resul…" at bounding box center [649, 15] width 670 height 30
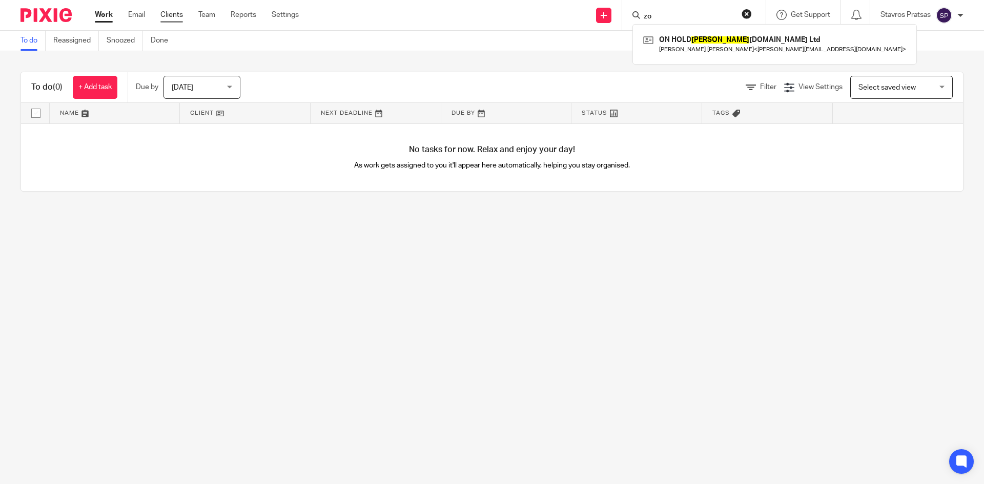
type input "z"
